Goal: Information Seeking & Learning: Find specific page/section

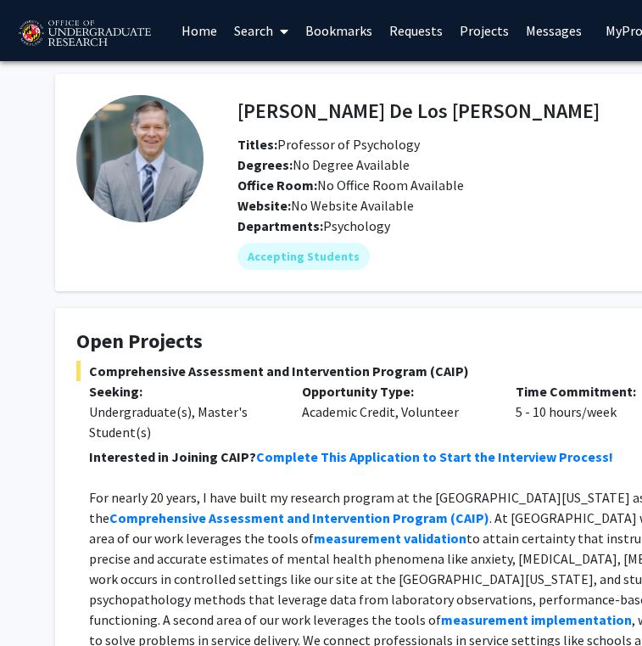
click at [263, 40] on link "Search" at bounding box center [261, 30] width 71 height 59
click at [271, 80] on span "Faculty/Staff" at bounding box center [288, 78] width 125 height 34
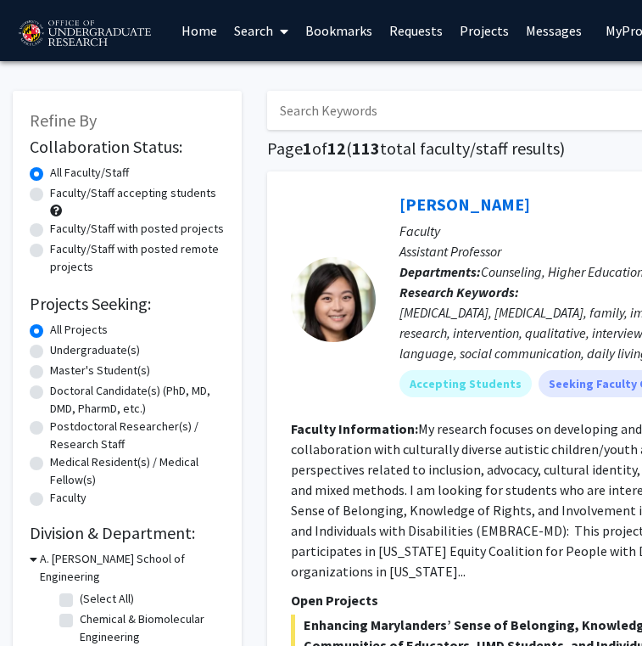
click at [323, 110] on input "Search Keywords" at bounding box center [600, 110] width 666 height 39
type input "mac"
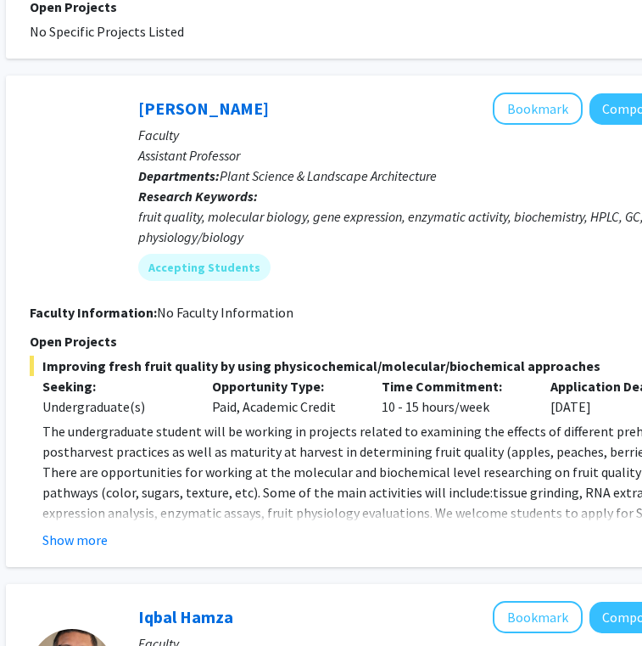
scroll to position [2558, 277]
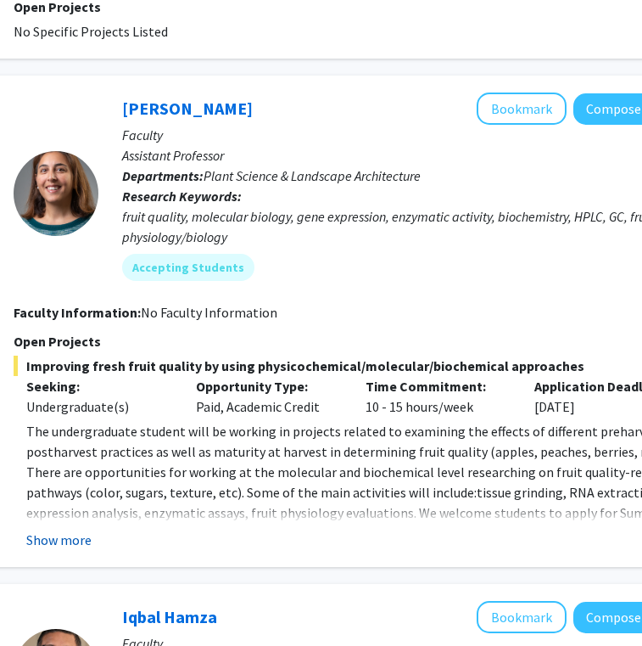
click at [56, 529] on button "Show more" at bounding box center [58, 539] width 65 height 20
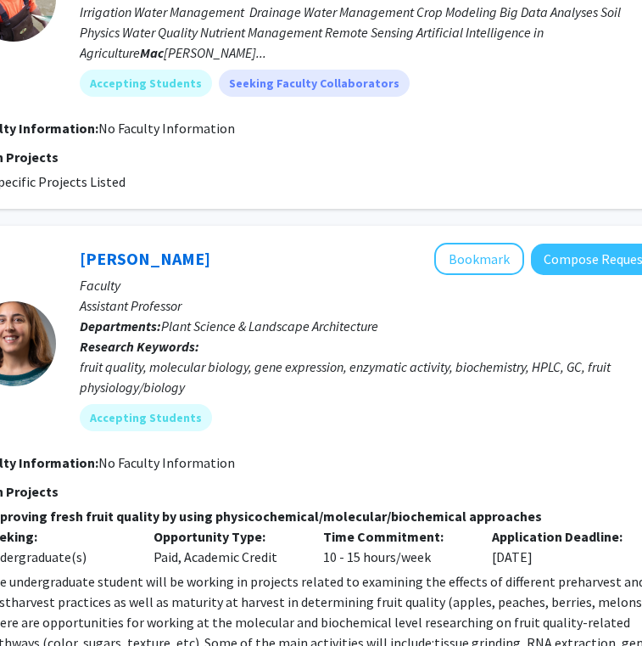
scroll to position [2408, 317]
